Goal: Book appointment/travel/reservation

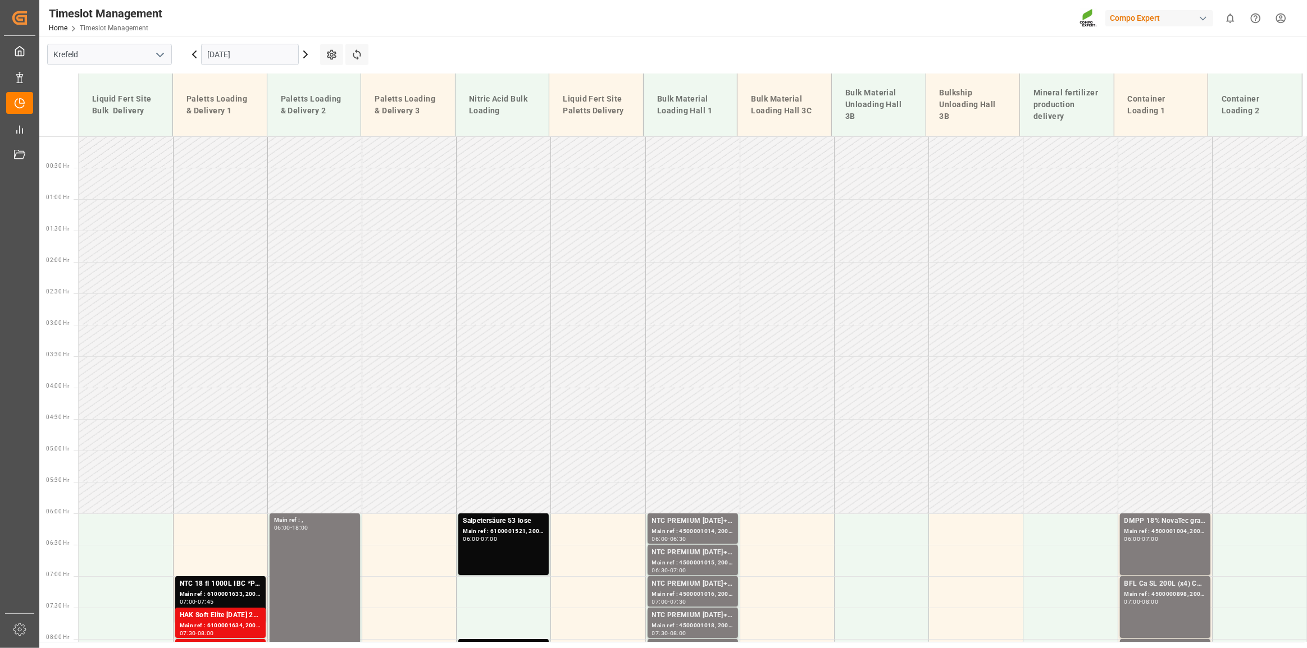
scroll to position [606, 0]
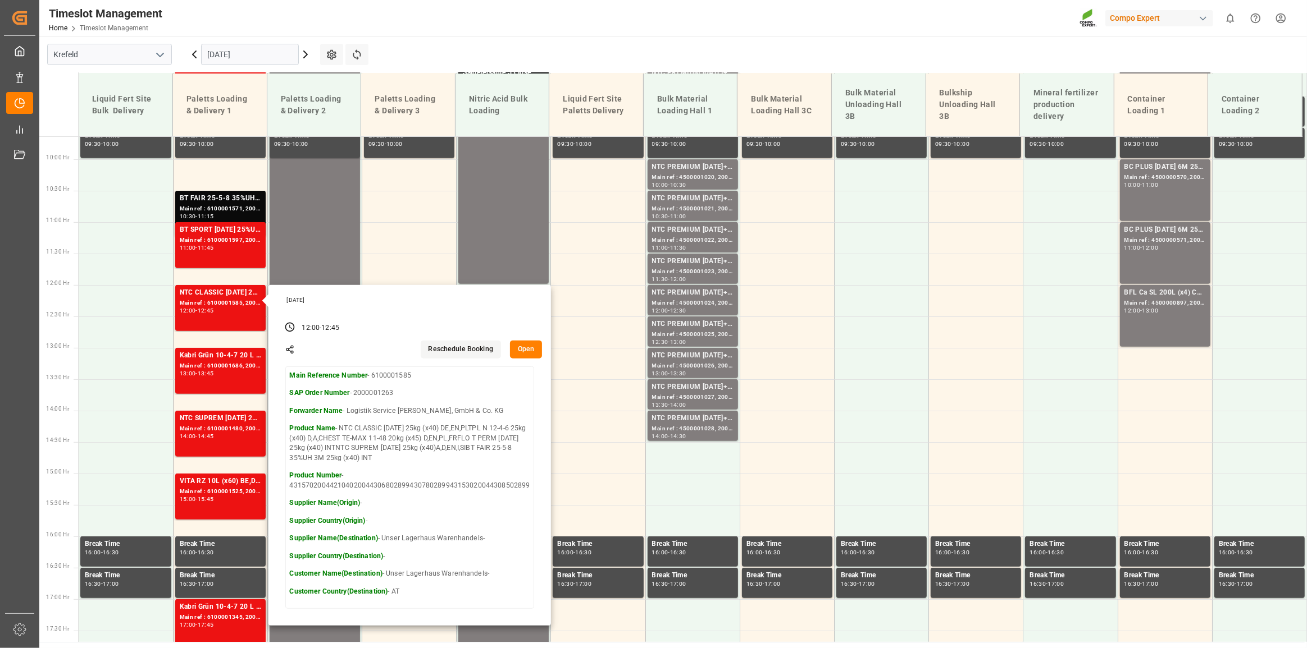
drag, startPoint x: 430, startPoint y: 61, endPoint x: 444, endPoint y: 76, distance: 20.3
click at [430, 61] on main "[GEOGRAPHIC_DATA] [DATE] Settings Refresh Time Slots Liquid Fert Site Bulk Deli…" at bounding box center [671, 339] width 1265 height 606
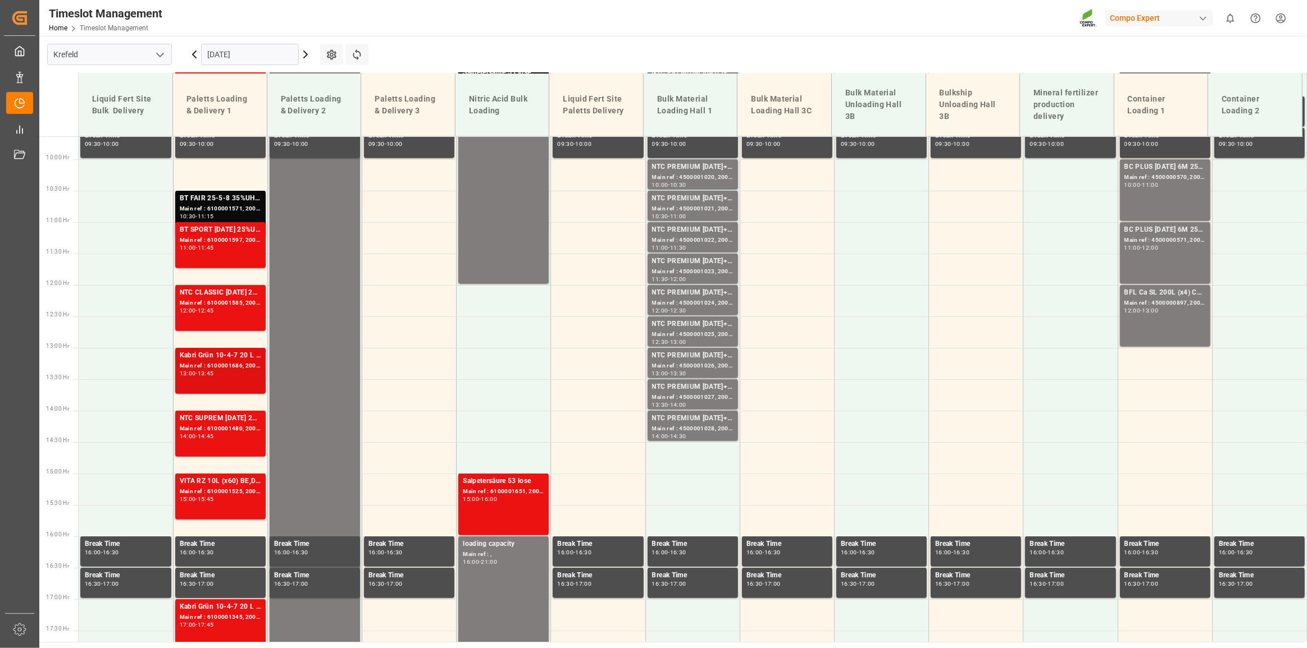
click at [237, 372] on div "13:00 - 13:45" at bounding box center [220, 374] width 81 height 6
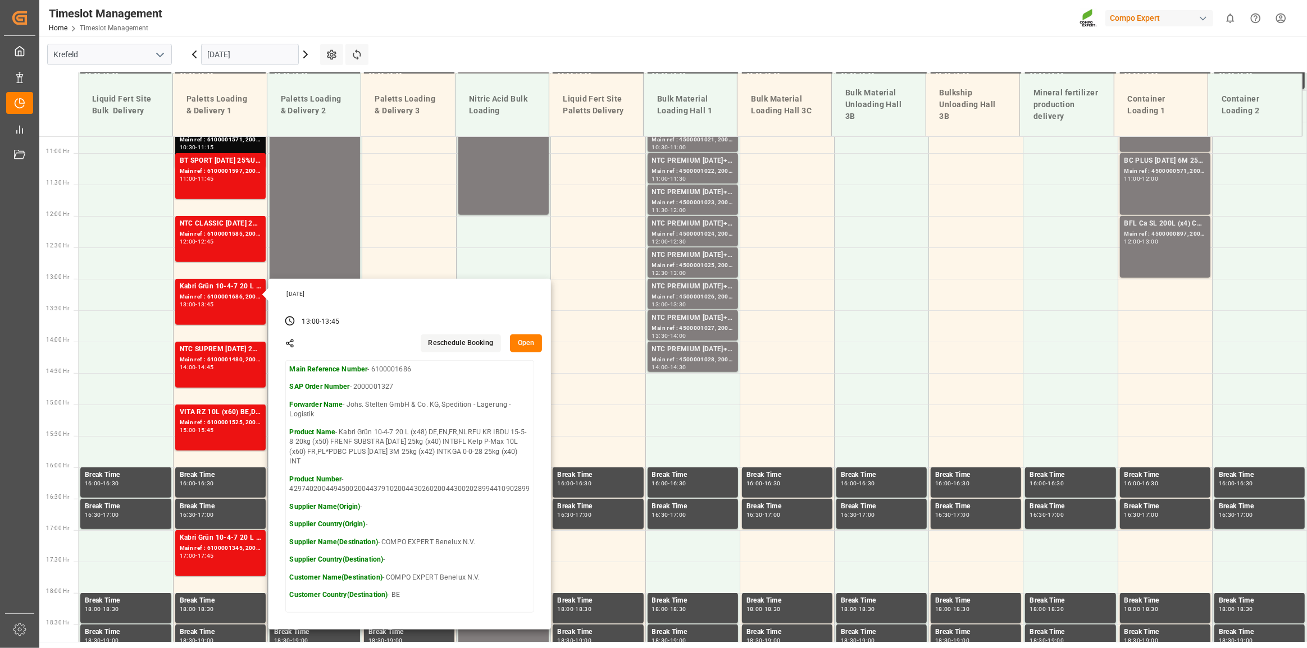
scroll to position [657, 0]
